Goal: Information Seeking & Learning: Learn about a topic

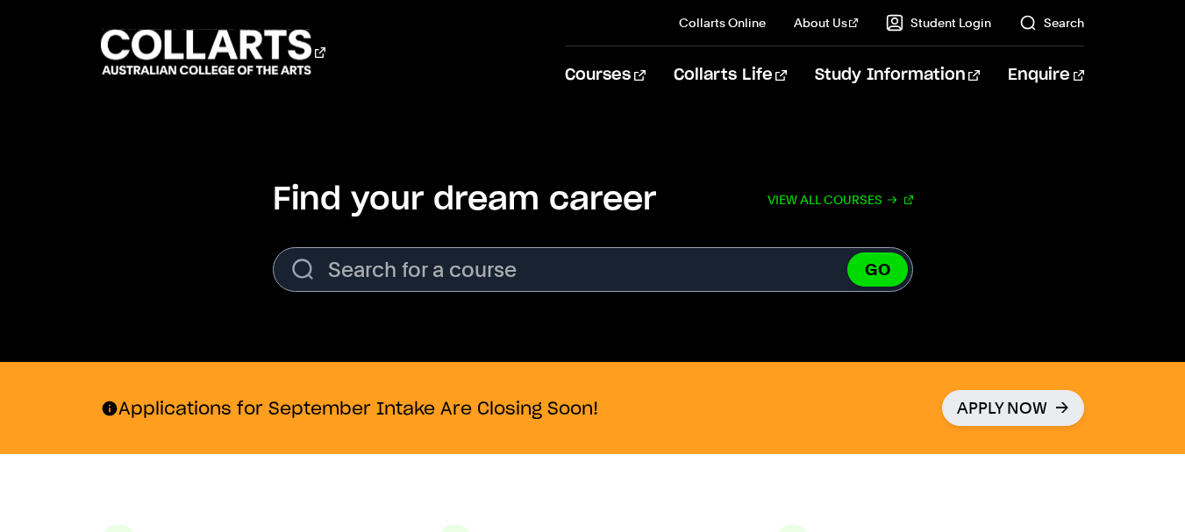
scroll to position [506, 0]
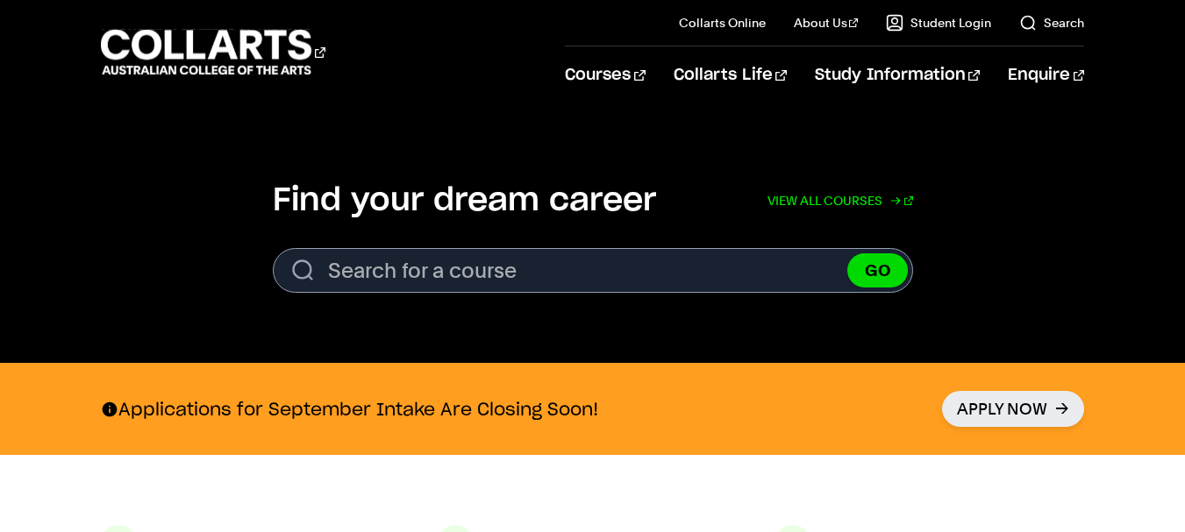
click at [859, 203] on link "View all courses" at bounding box center [840, 201] width 146 height 39
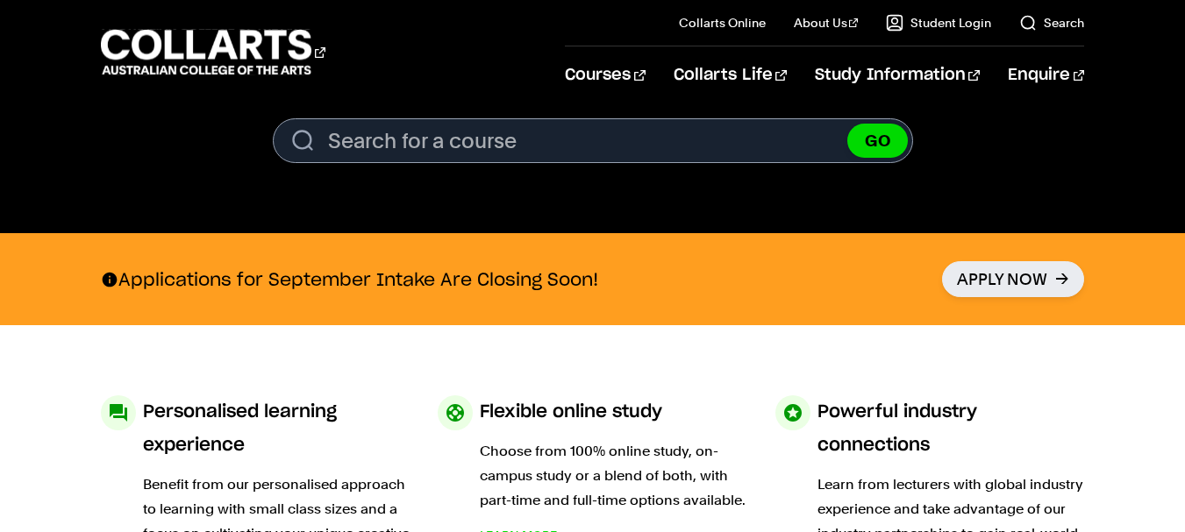
scroll to position [637, 0]
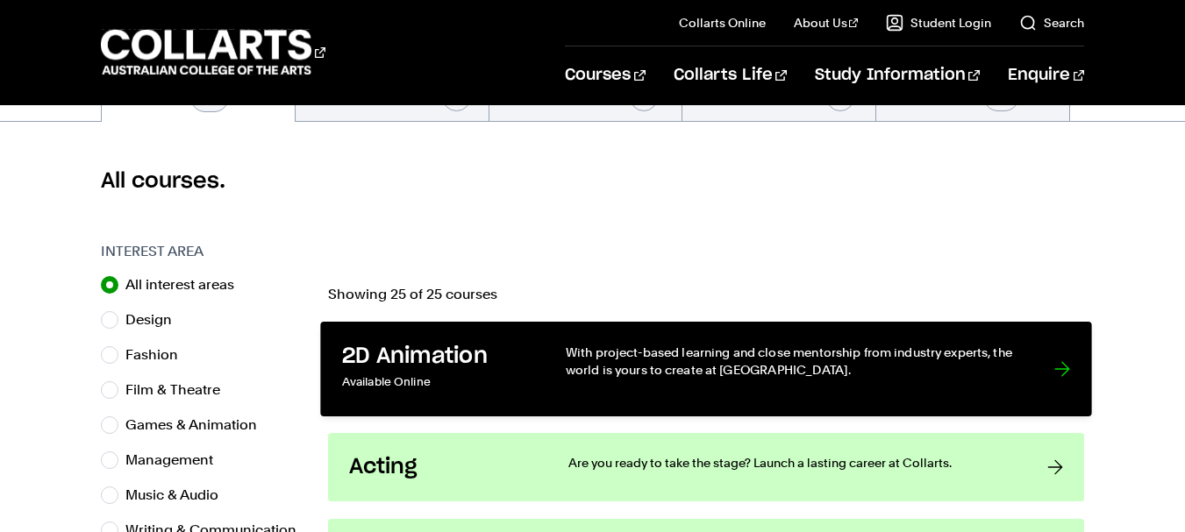
scroll to position [431, 0]
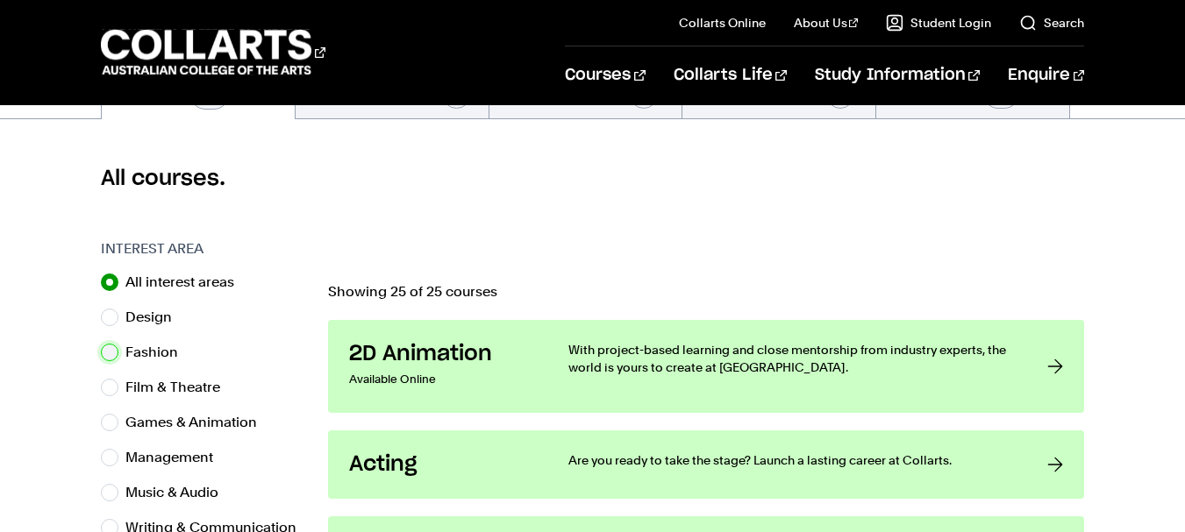
click at [110, 345] on input "Fashion" at bounding box center [110, 353] width 18 height 18
radio input "true"
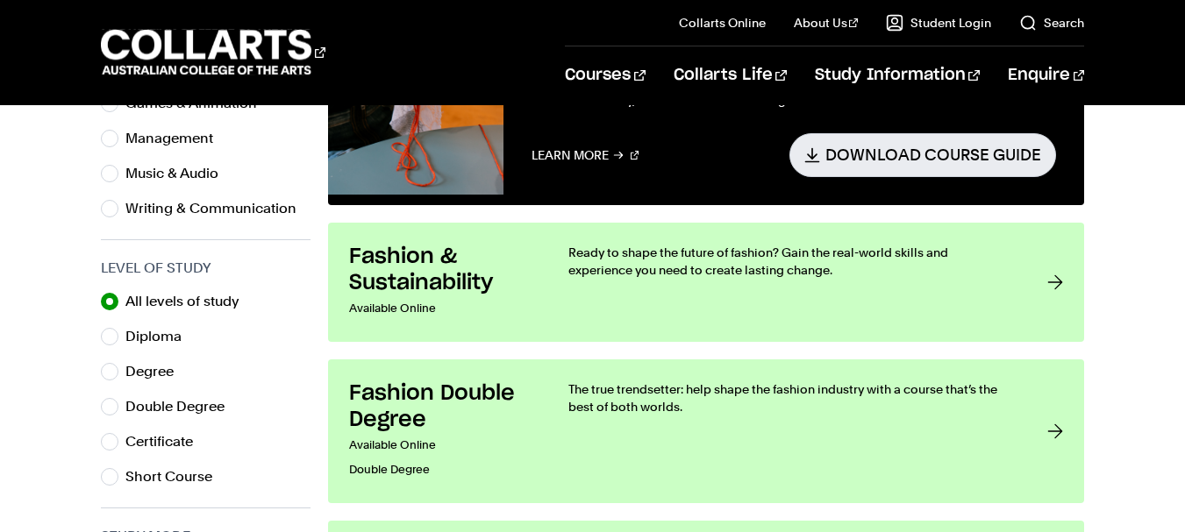
scroll to position [731, 0]
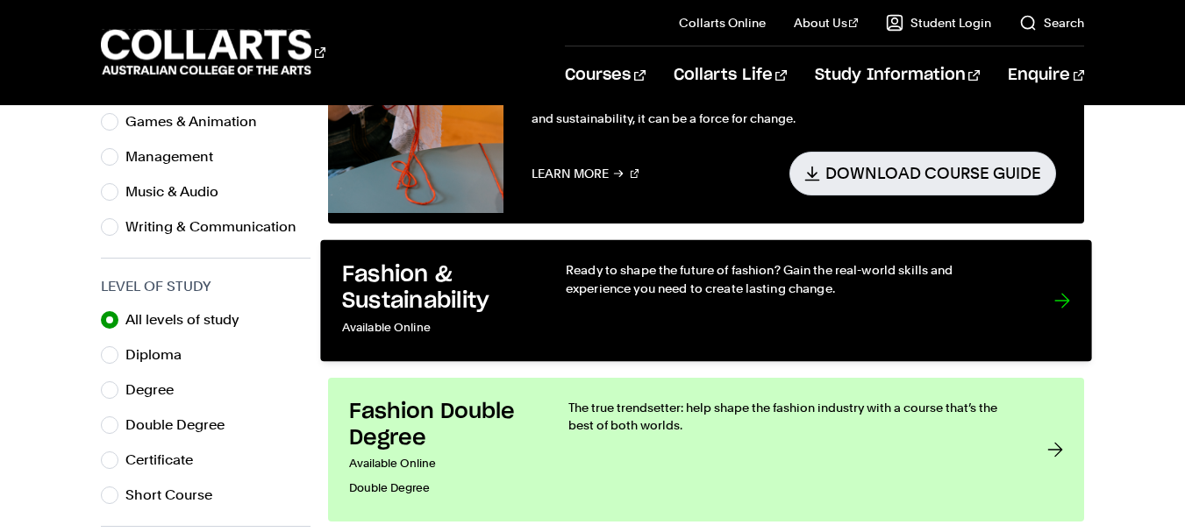
click at [672, 300] on div "Ready to shape the future of fashion? Gain the real-world skills and experience…" at bounding box center [792, 300] width 452 height 79
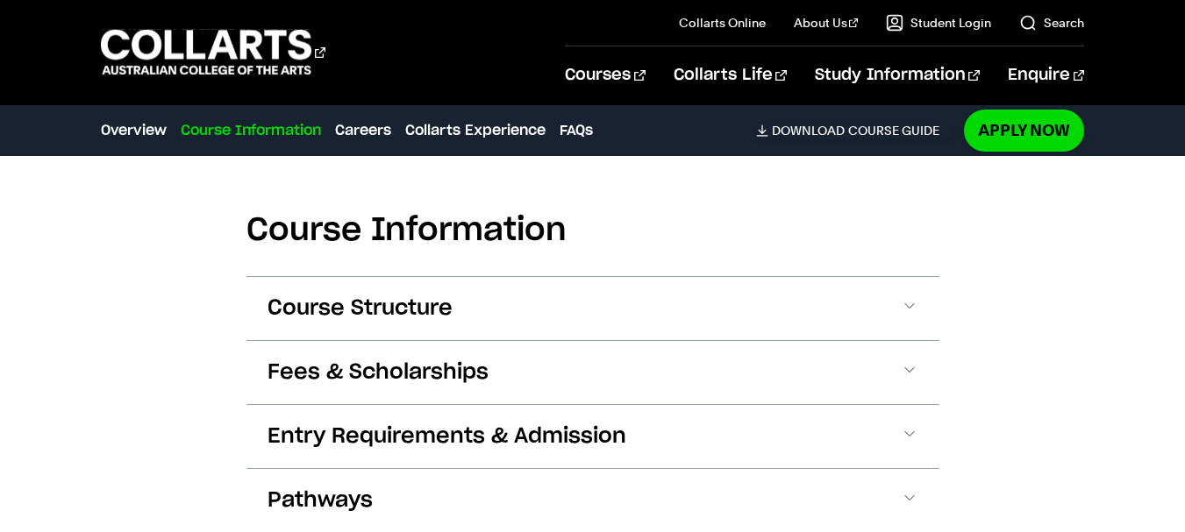
scroll to position [1713, 0]
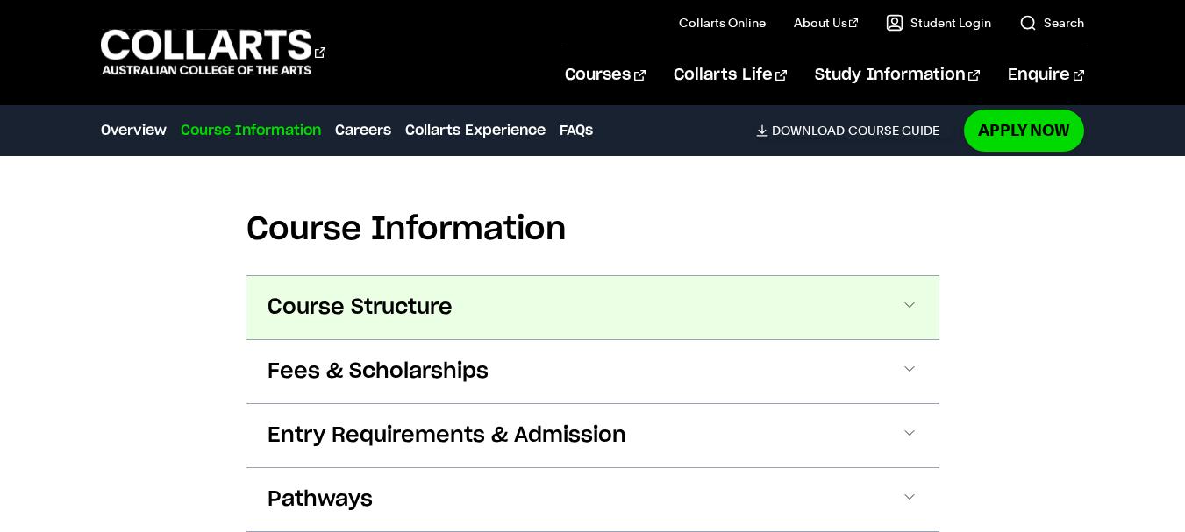
click at [567, 303] on button "Course Structure" at bounding box center [592, 307] width 693 height 63
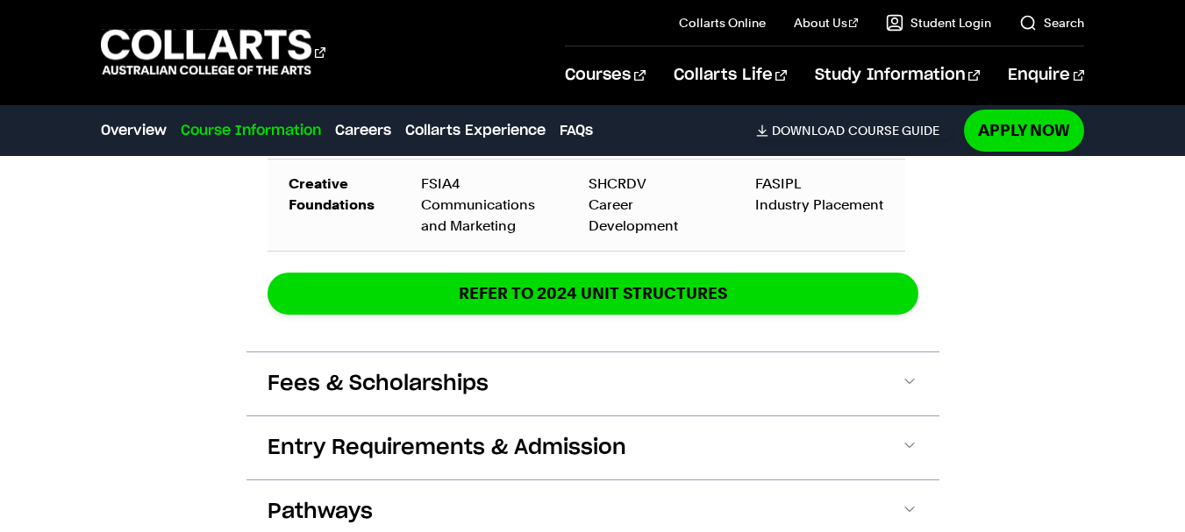
scroll to position [3004, 0]
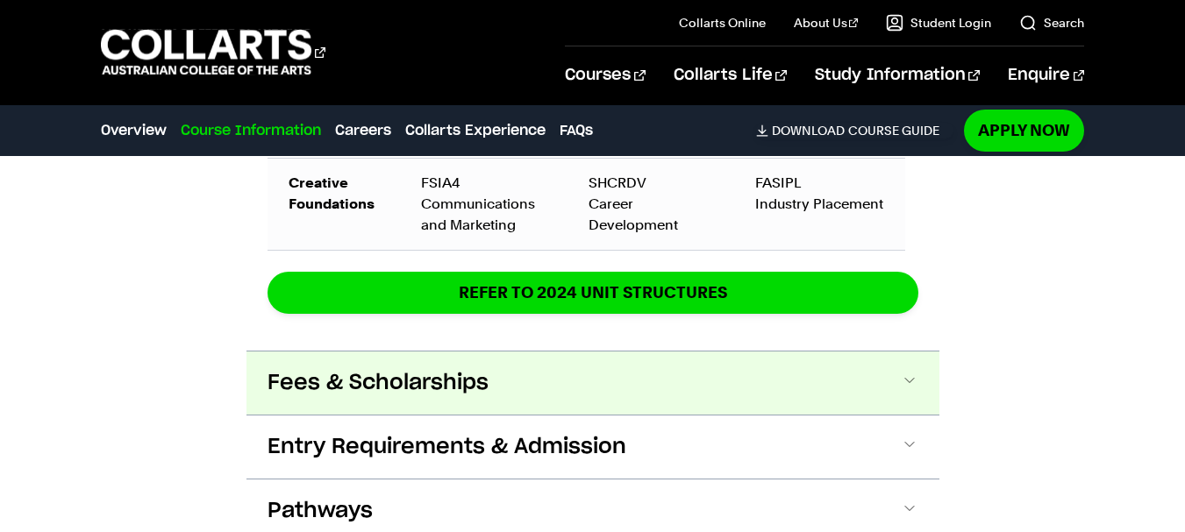
click at [518, 381] on button "Fees & Scholarships" at bounding box center [592, 383] width 693 height 63
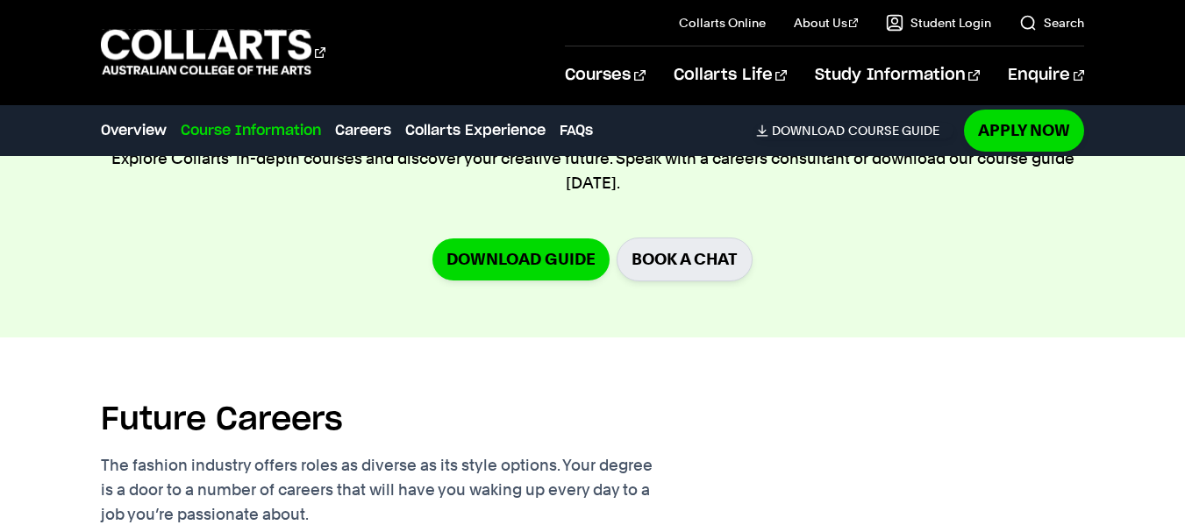
scroll to position [4030, 0]
